Goal: Check status: Check status

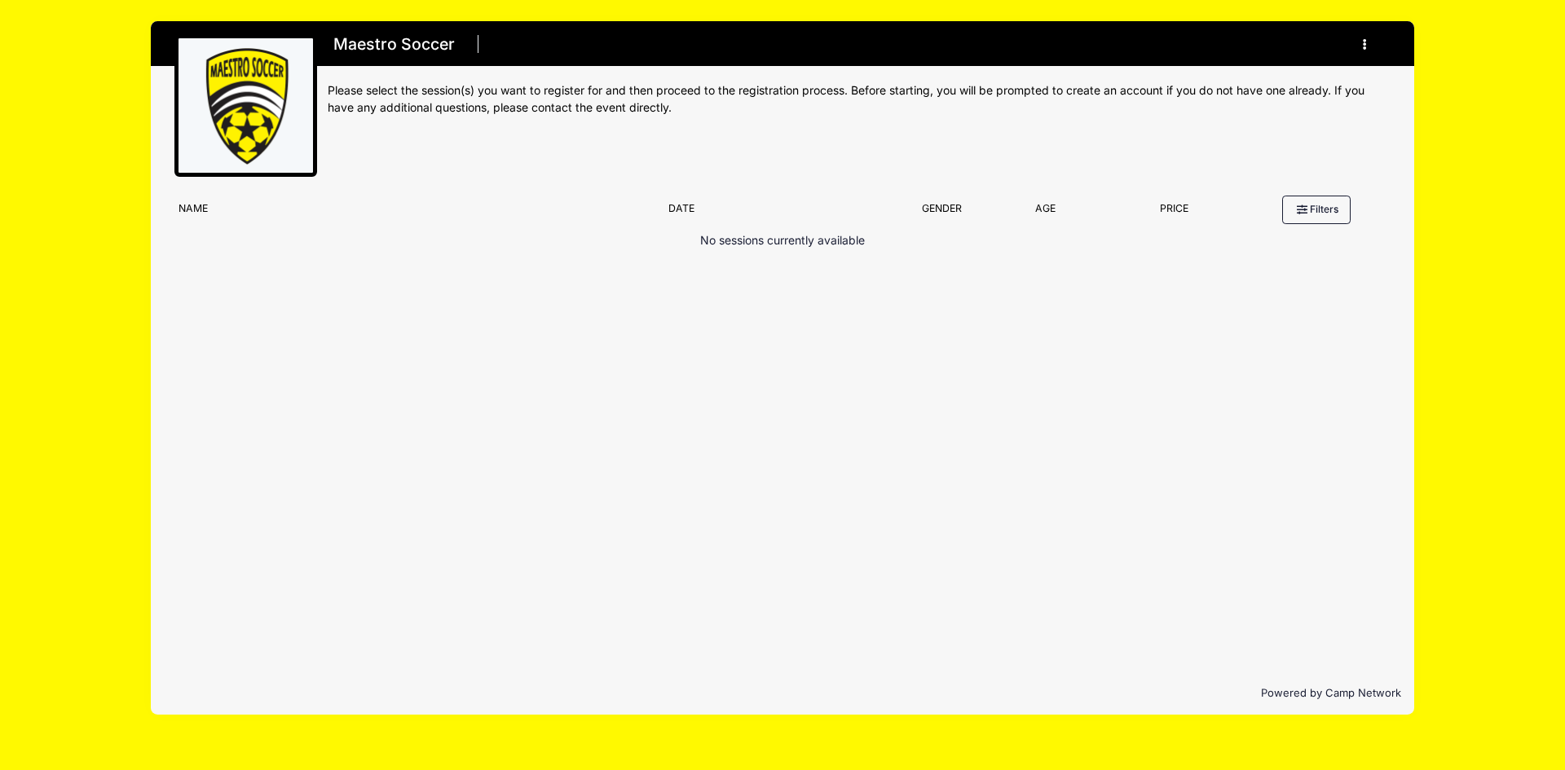
click at [1366, 45] on icon "button" at bounding box center [1369, 45] width 13 height 0
click at [1326, 85] on link "My Account" at bounding box center [1289, 84] width 188 height 31
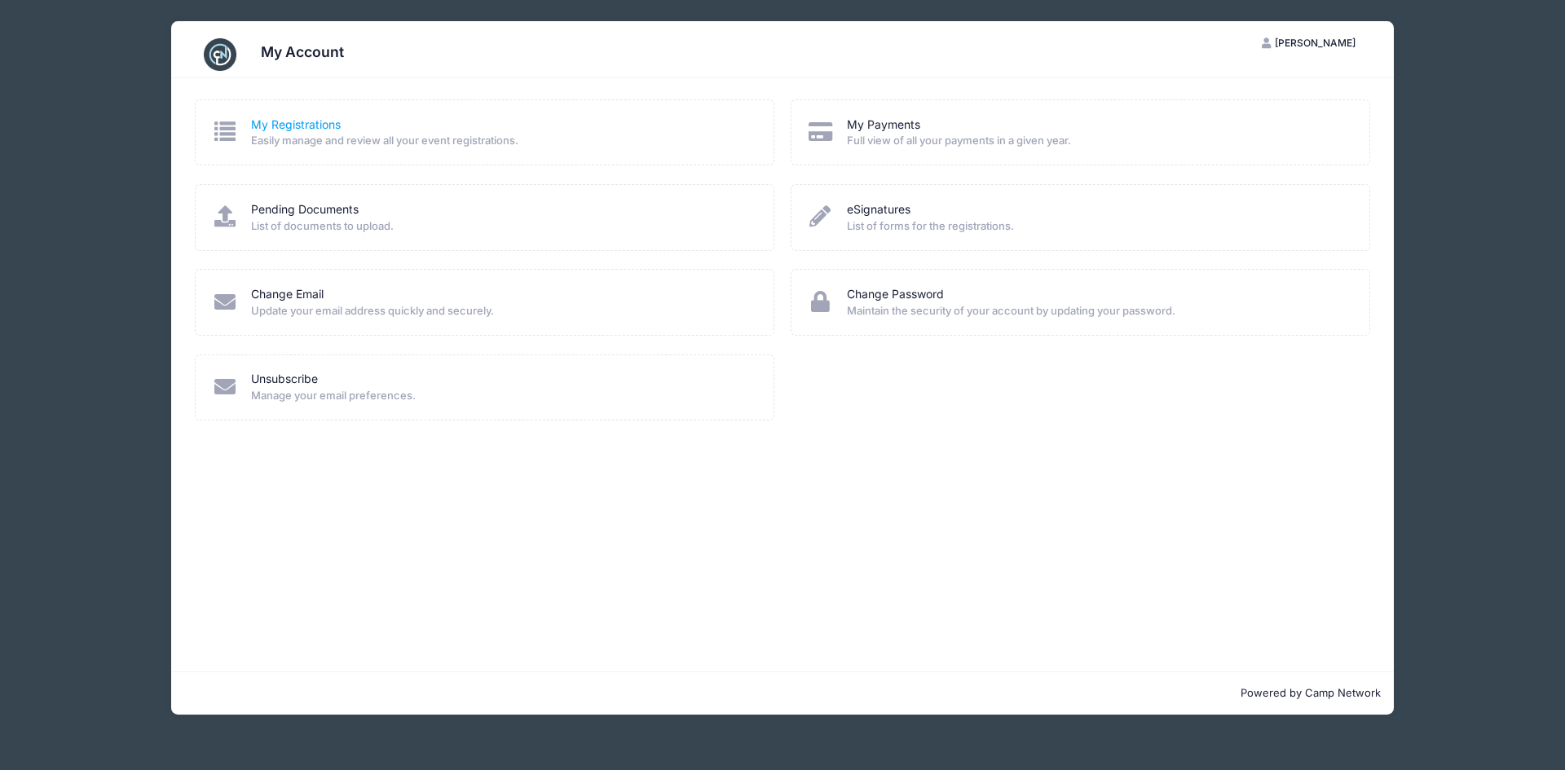
click at [278, 127] on link "My Registrations" at bounding box center [296, 125] width 90 height 17
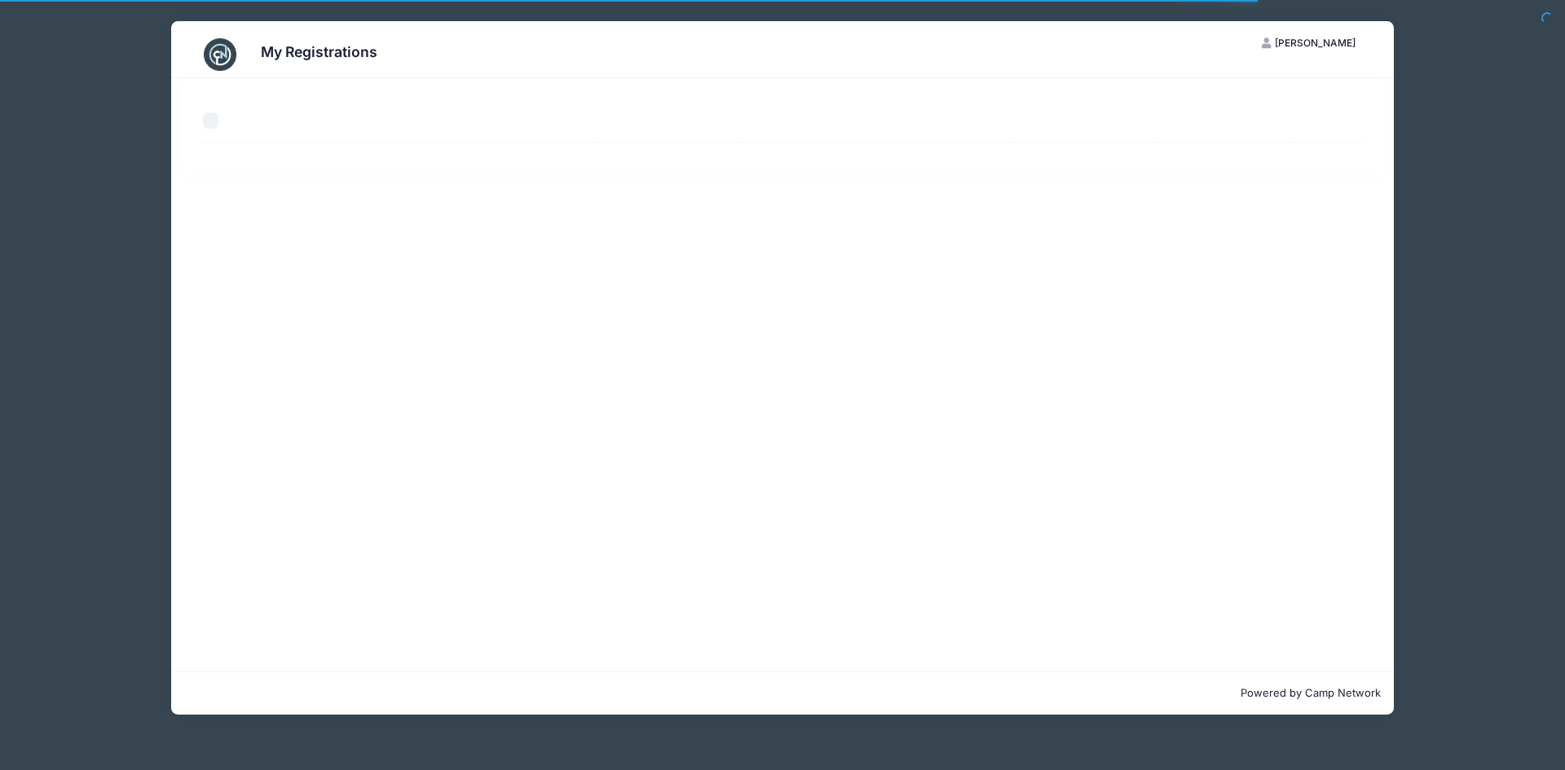
select select "50"
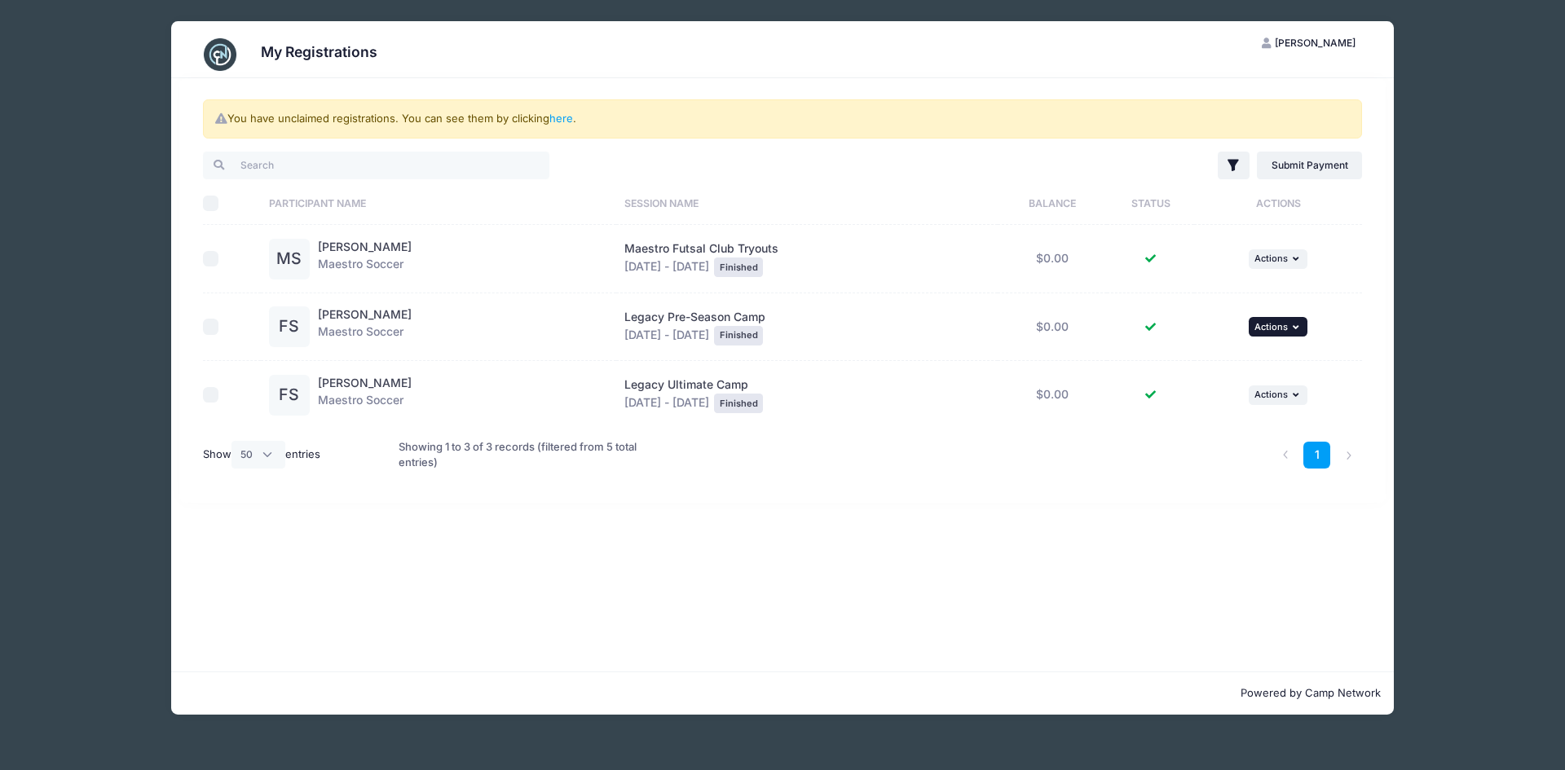
click at [1288, 325] on span "Actions" at bounding box center [1271, 326] width 33 height 11
click at [1249, 364] on link "View Registration" at bounding box center [1228, 362] width 148 height 31
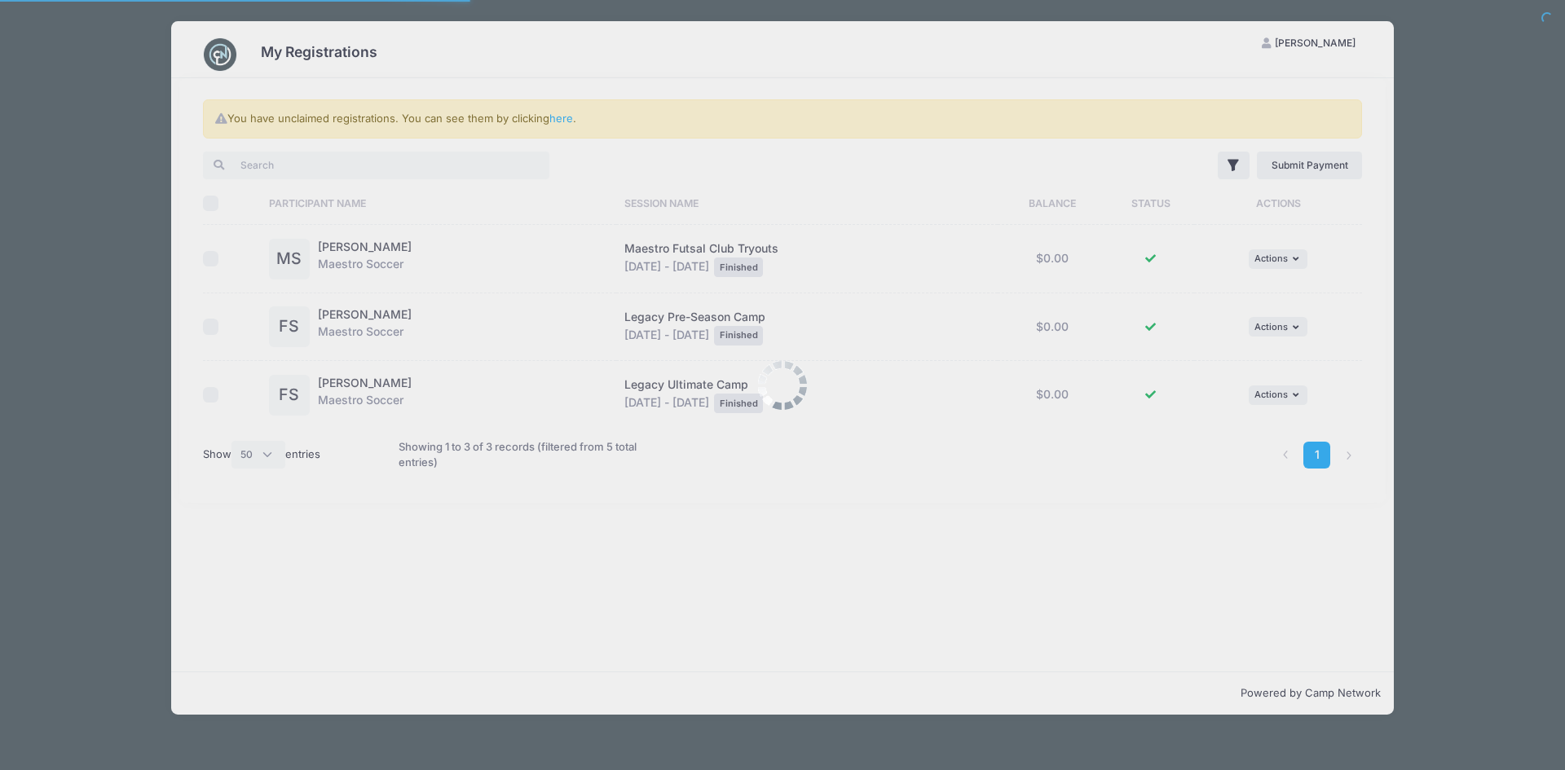
select select "50"
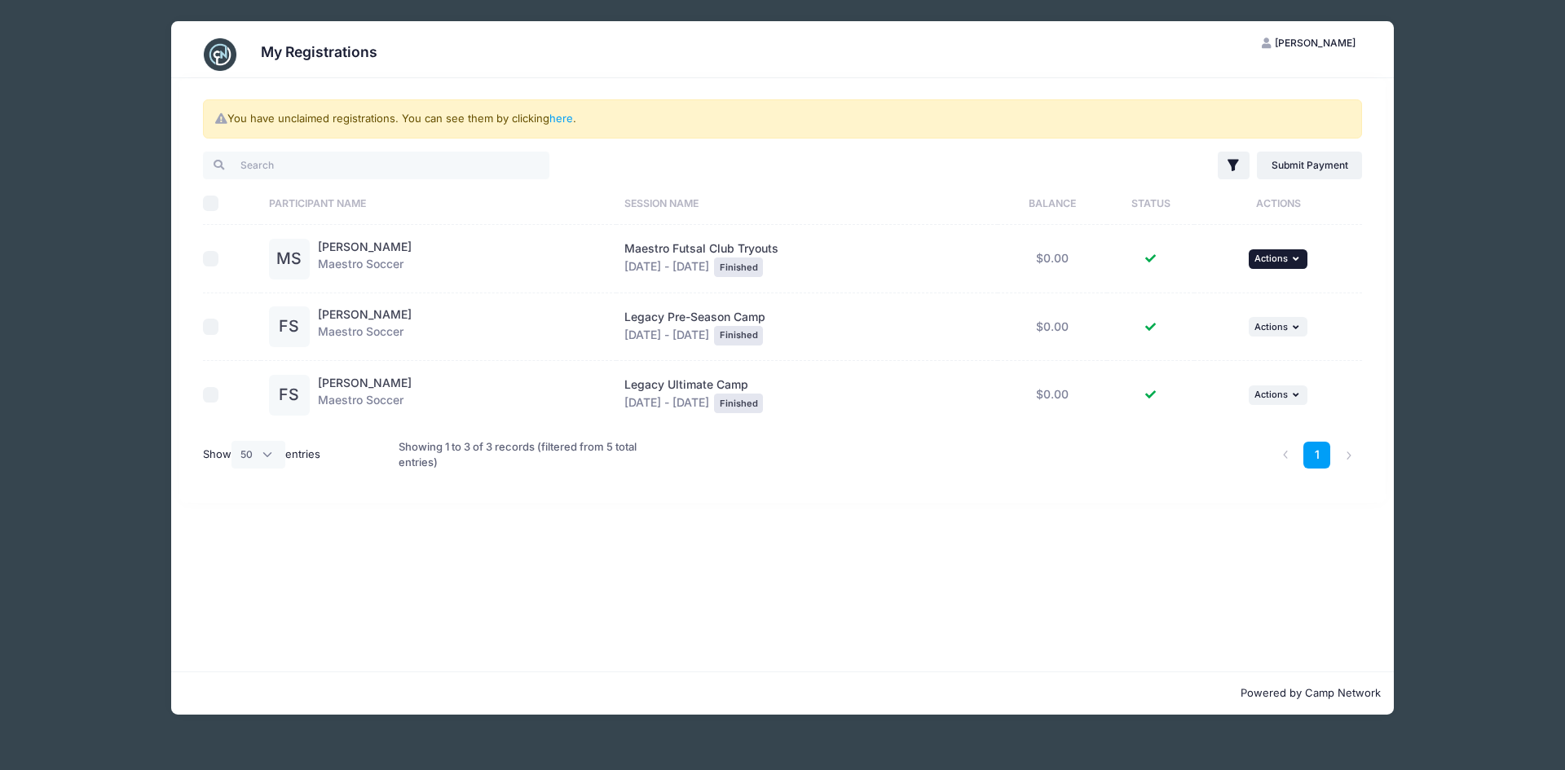
click at [1295, 262] on icon "button" at bounding box center [1298, 258] width 10 height 9
click at [1270, 296] on link "View Registration" at bounding box center [1228, 295] width 148 height 31
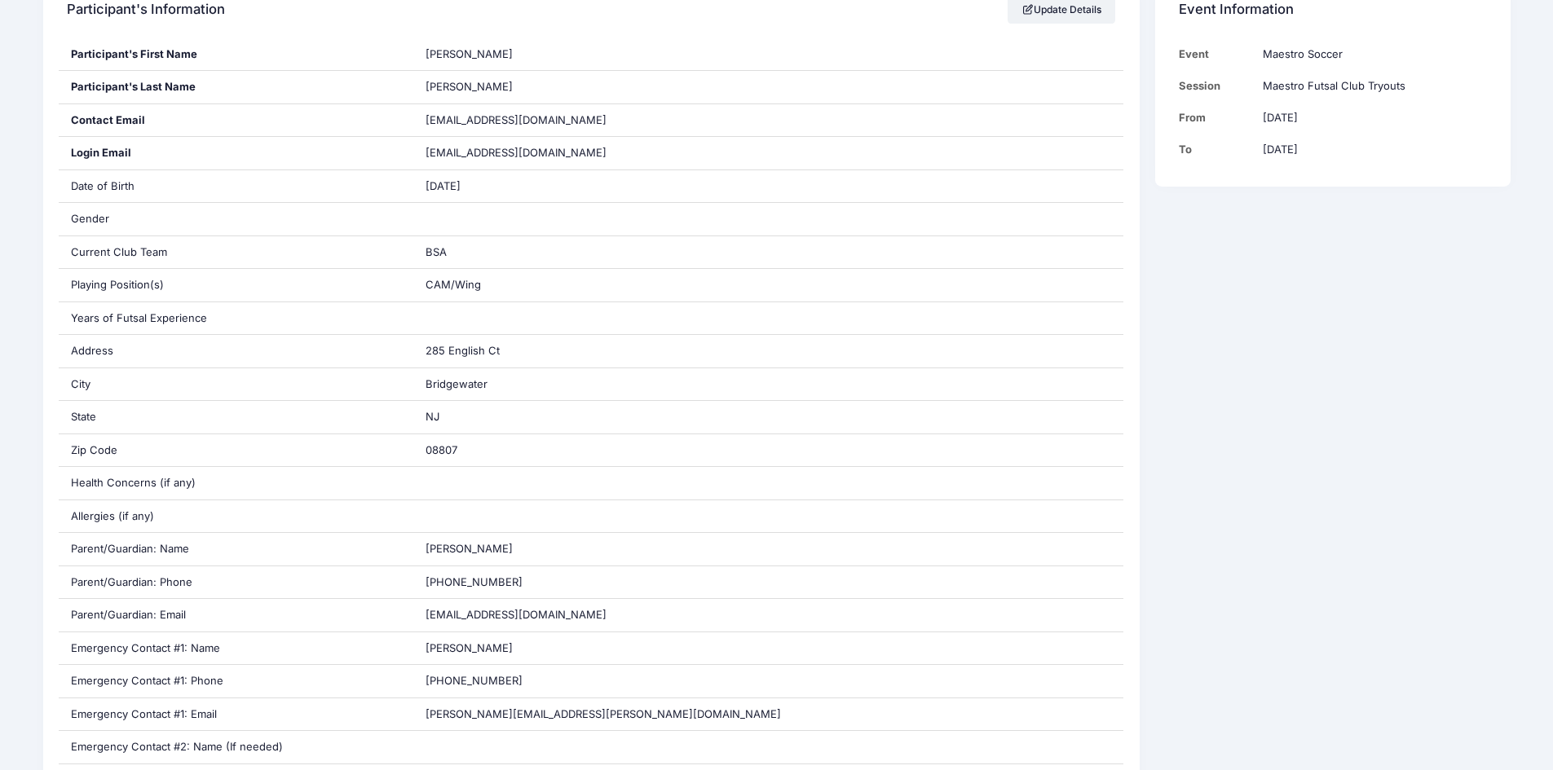
scroll to position [338, 0]
